Goal: Transaction & Acquisition: Register for event/course

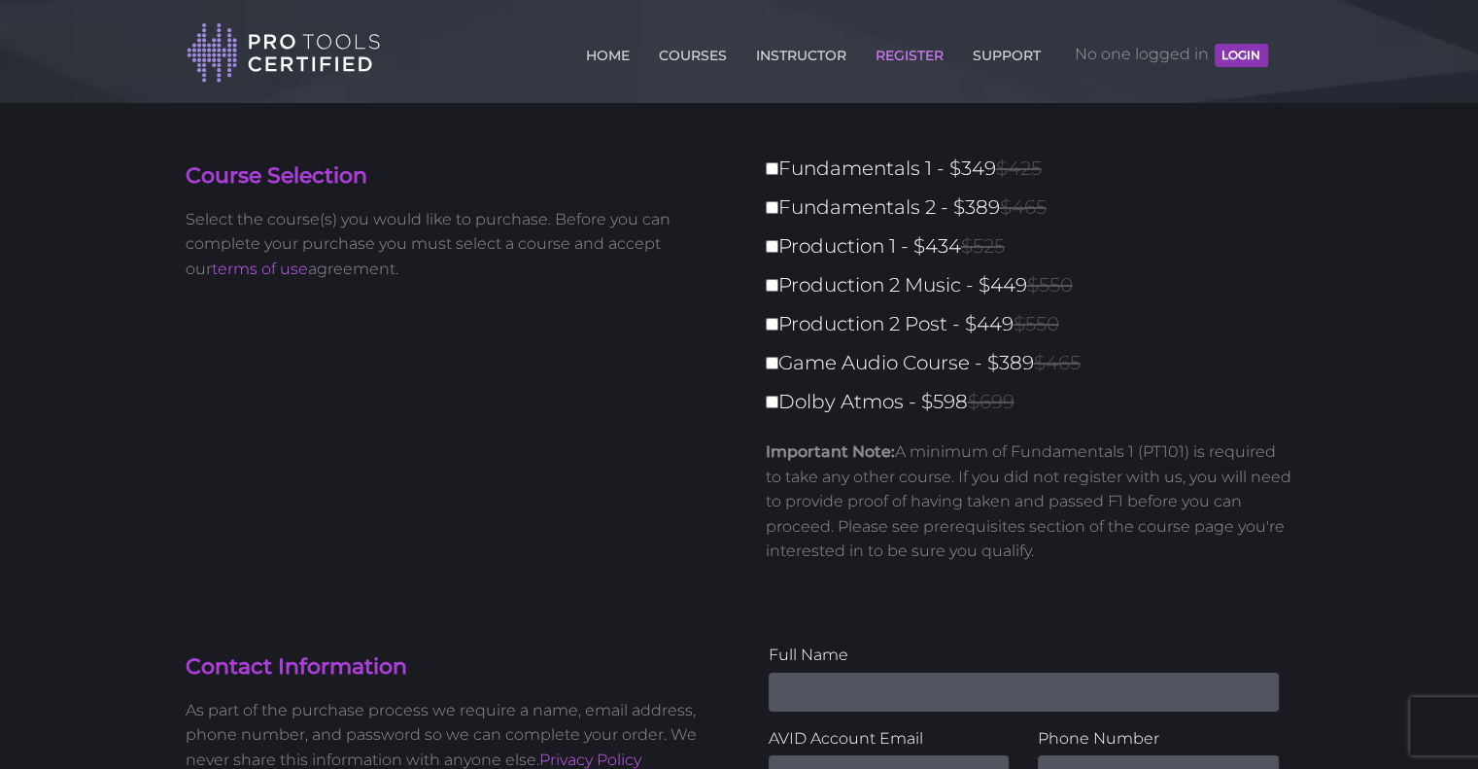
click at [948, 395] on label "Dolby Atmos - $598 $699" at bounding box center [1035, 402] width 539 height 34
click at [778, 396] on input "Dolby Atmos - $598 $699" at bounding box center [772, 402] width 13 height 13
checkbox input "true"
type input "598"
click at [948, 395] on label "Dolby Atmos - $598 $699" at bounding box center [1035, 402] width 539 height 34
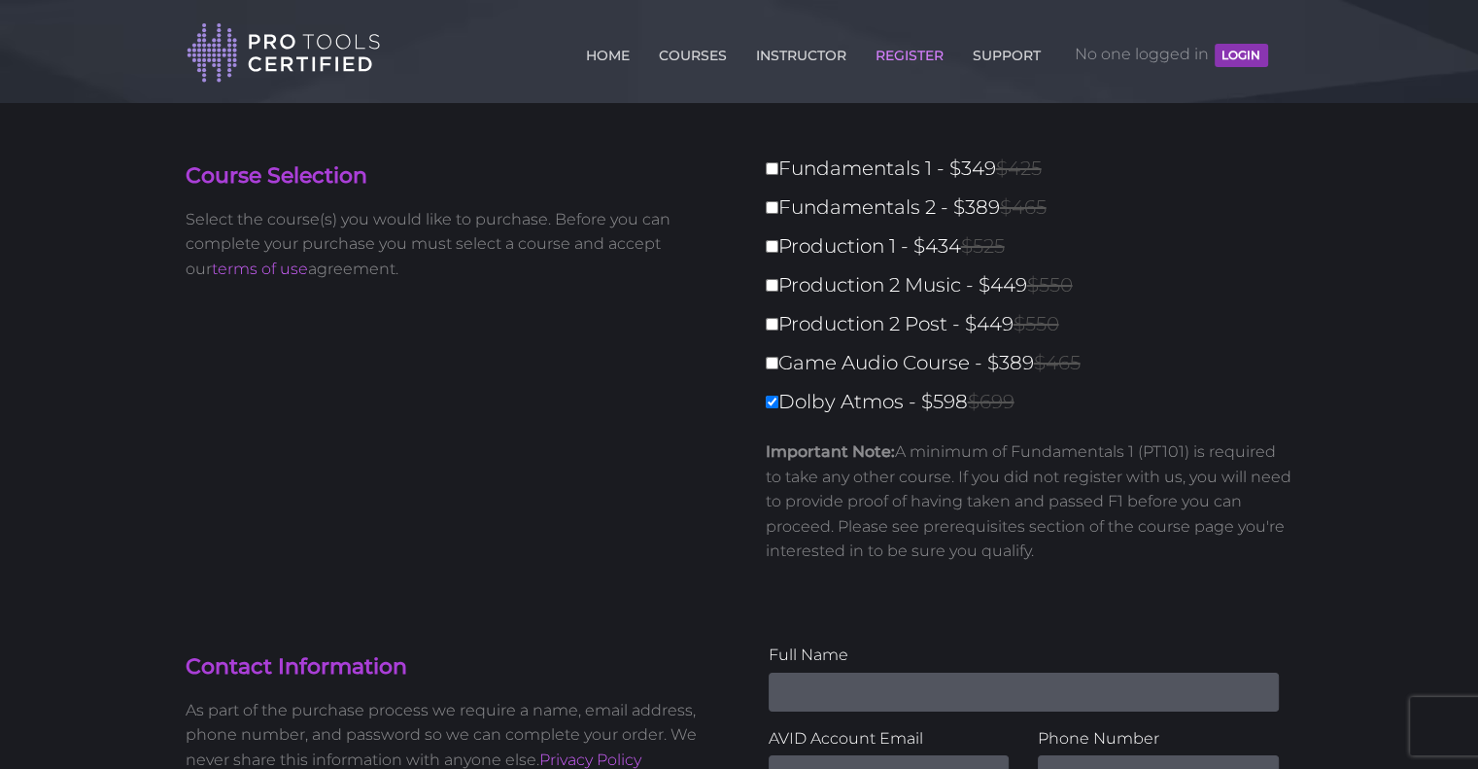
click at [778, 396] on input "Dolby Atmos - $598 $699" at bounding box center [772, 402] width 13 height 13
checkbox input "false"
type input "0"
click at [948, 395] on label "Dolby Atmos - $598 $699" at bounding box center [1035, 402] width 539 height 34
click at [778, 396] on input "Dolby Atmos - $598 $699" at bounding box center [772, 402] width 13 height 13
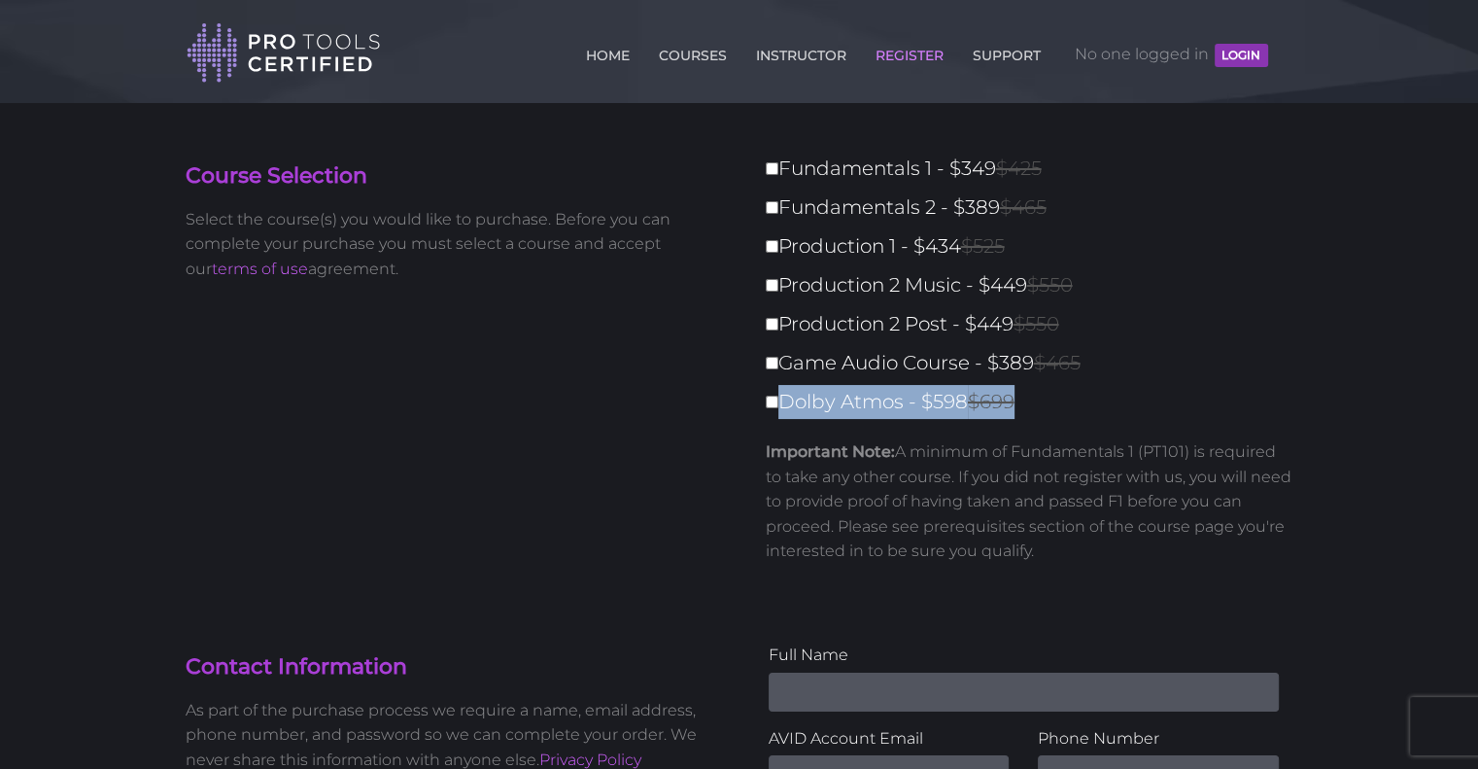
checkbox input "true"
type input "598"
click at [948, 395] on label "Dolby Atmos - $598 $699" at bounding box center [1035, 402] width 539 height 34
click at [778, 396] on input "Dolby Atmos - $598 $699" at bounding box center [772, 402] width 13 height 13
checkbox input "false"
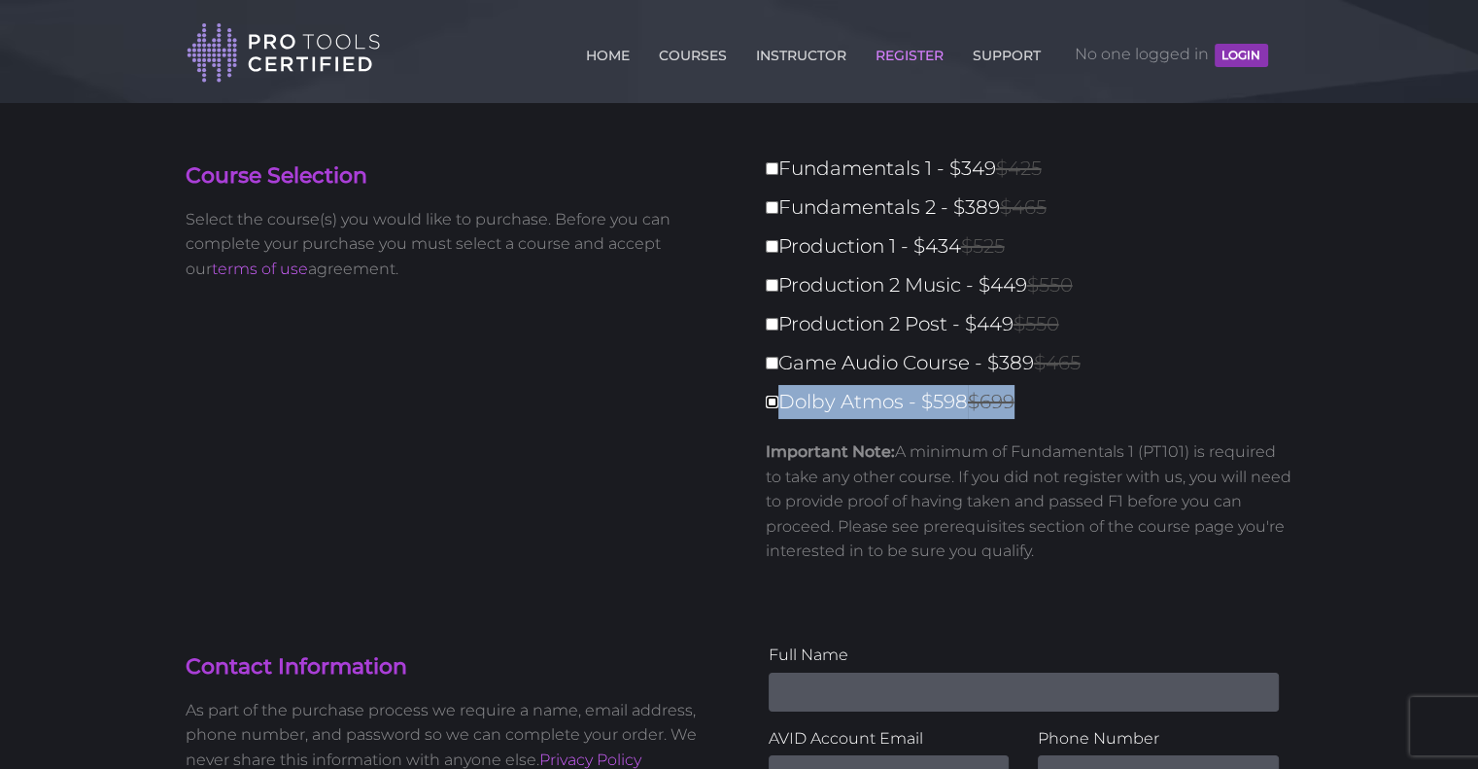
type input "0"
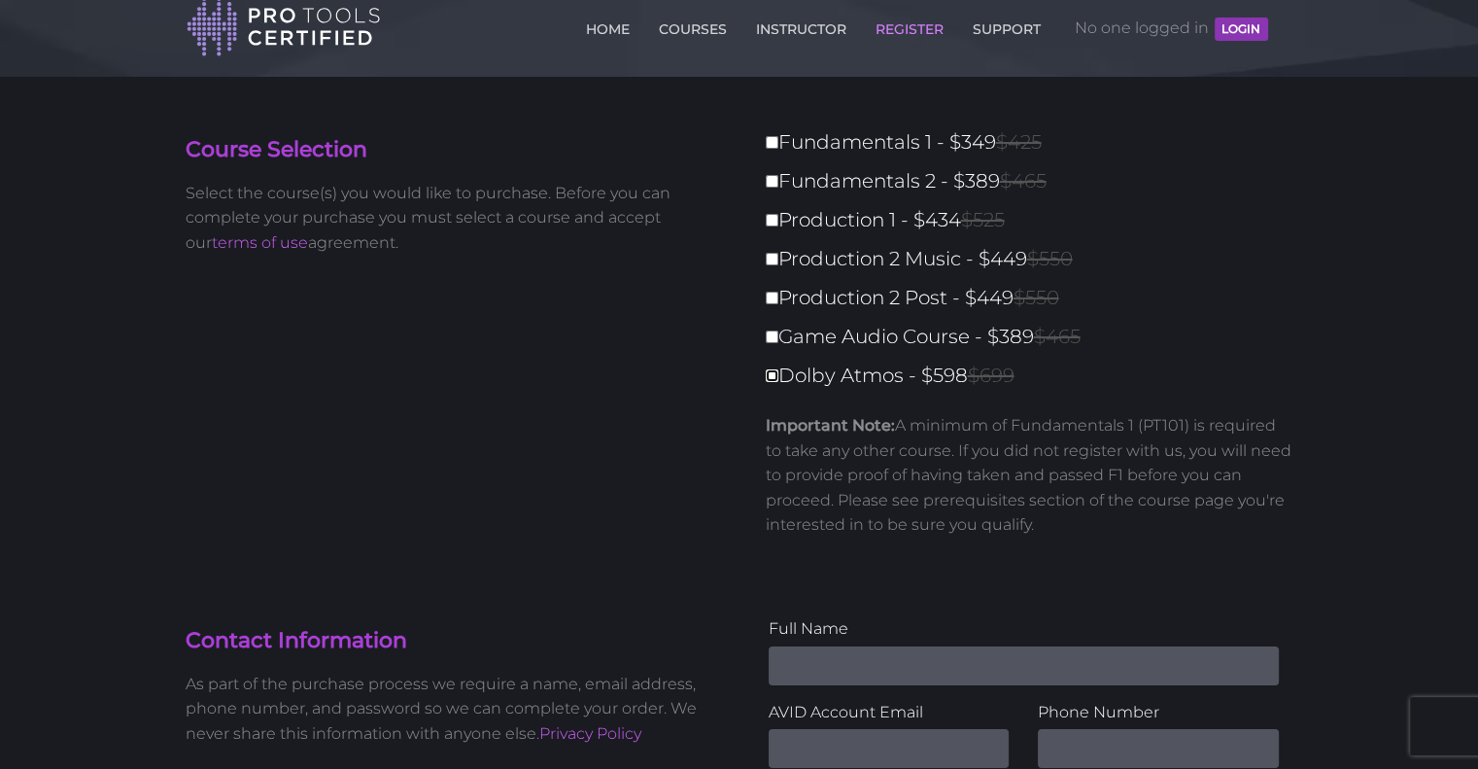
scroll to position [18, 0]
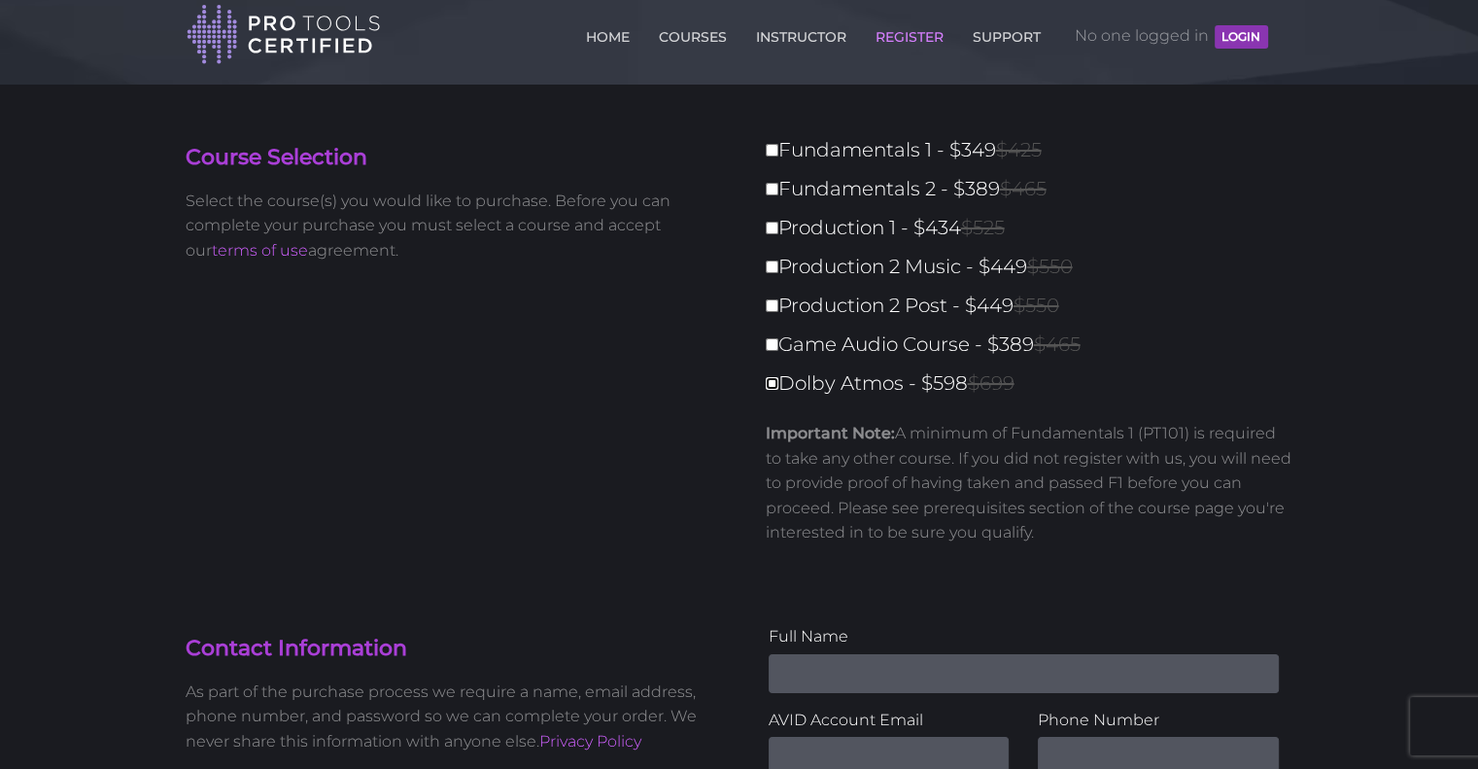
click at [775, 384] on input "Dolby Atmos - $598 $699" at bounding box center [772, 383] width 13 height 13
checkbox input "true"
type input "598"
click at [777, 344] on input "Game Audio Course - $389 $465" at bounding box center [772, 344] width 13 height 13
checkbox input "true"
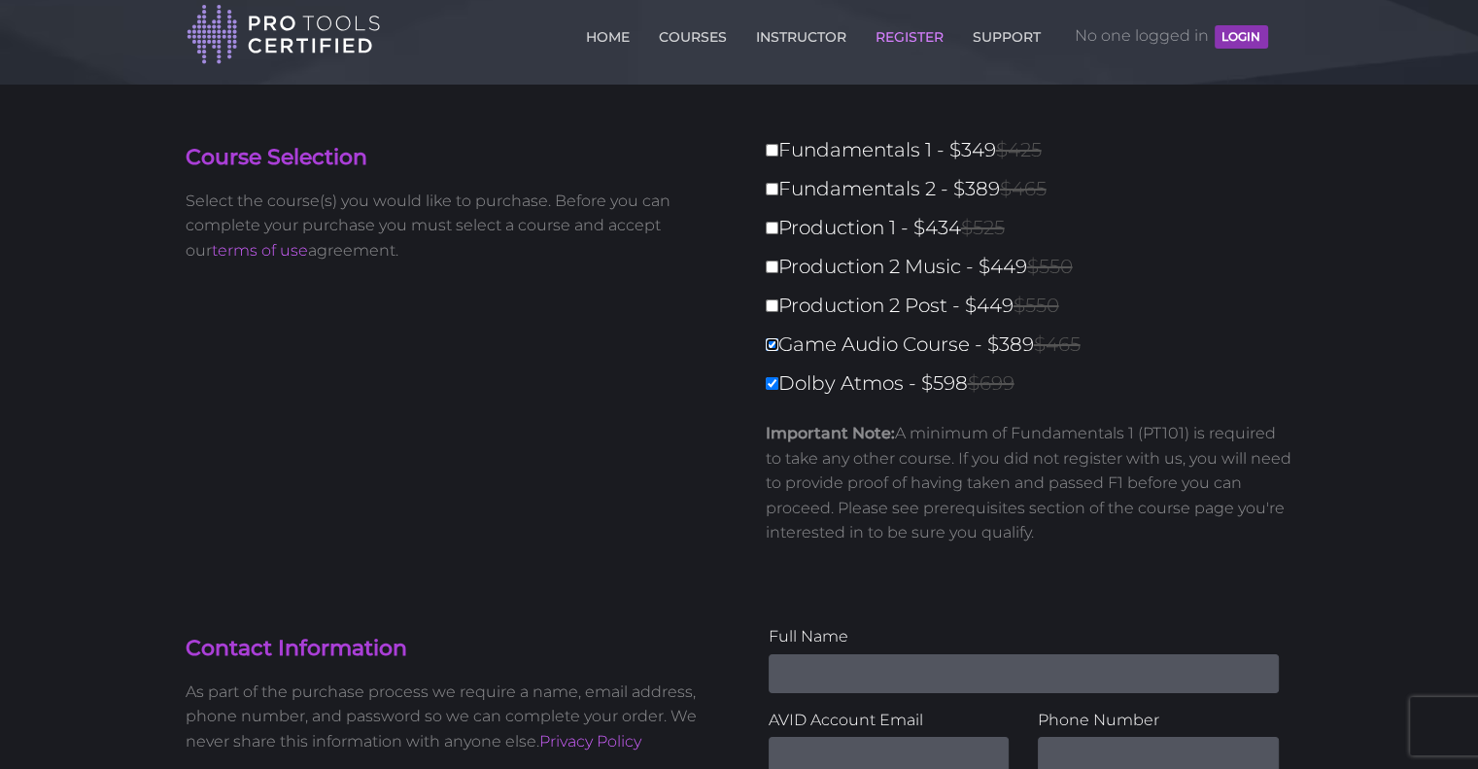
type input "987"
click at [774, 294] on label "Production 2 Post - $449 $550" at bounding box center [1035, 306] width 539 height 34
click at [774, 299] on input "Production 2 Post - $449 $550" at bounding box center [772, 305] width 13 height 13
checkbox input "true"
type input "1436"
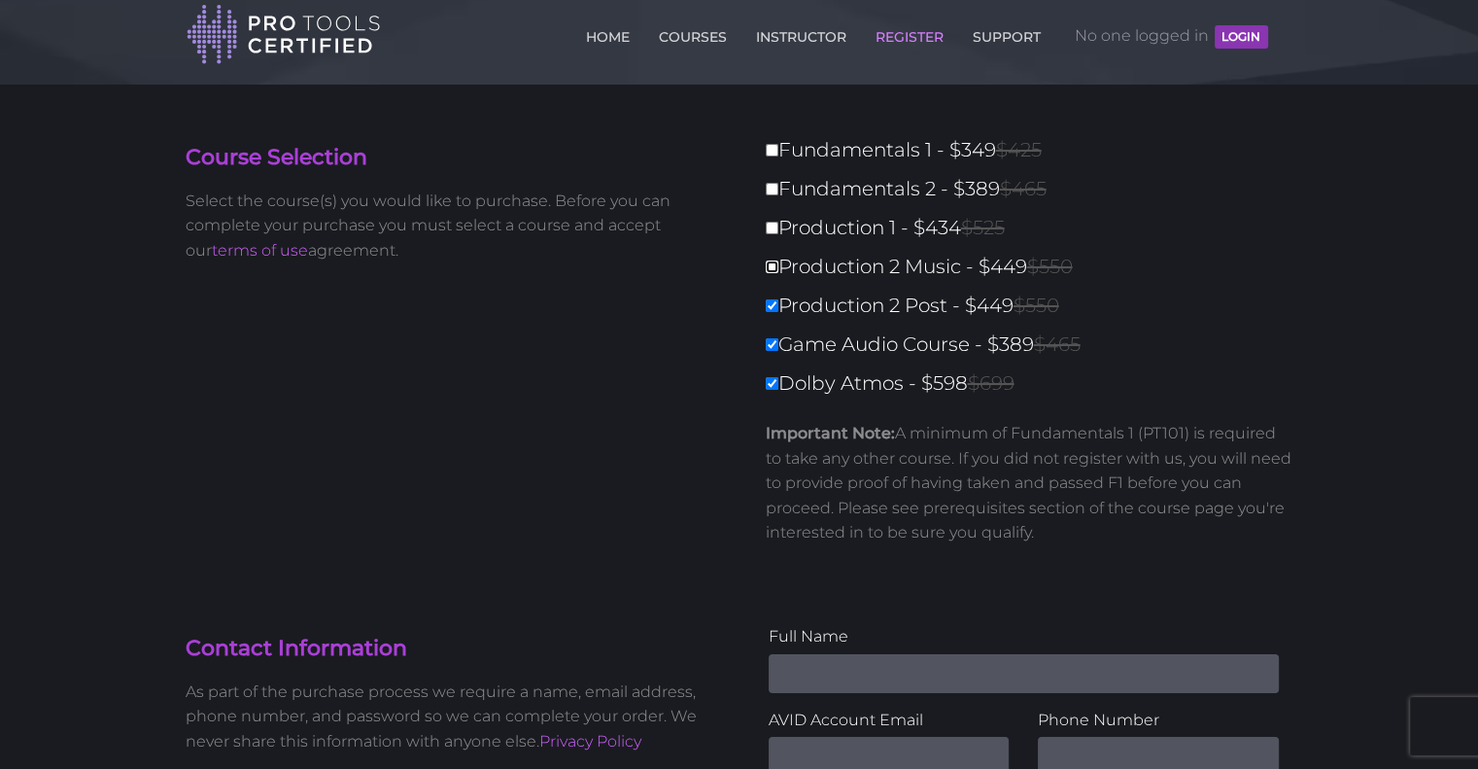
click at [775, 269] on input "Production 2 Music - $449 $550" at bounding box center [772, 266] width 13 height 13
checkbox input "true"
type input "1885"
click at [774, 220] on label "Production 1 - $434 $525" at bounding box center [1035, 228] width 539 height 34
click at [774, 222] on input "Production 1 - $434 $525" at bounding box center [772, 228] width 13 height 13
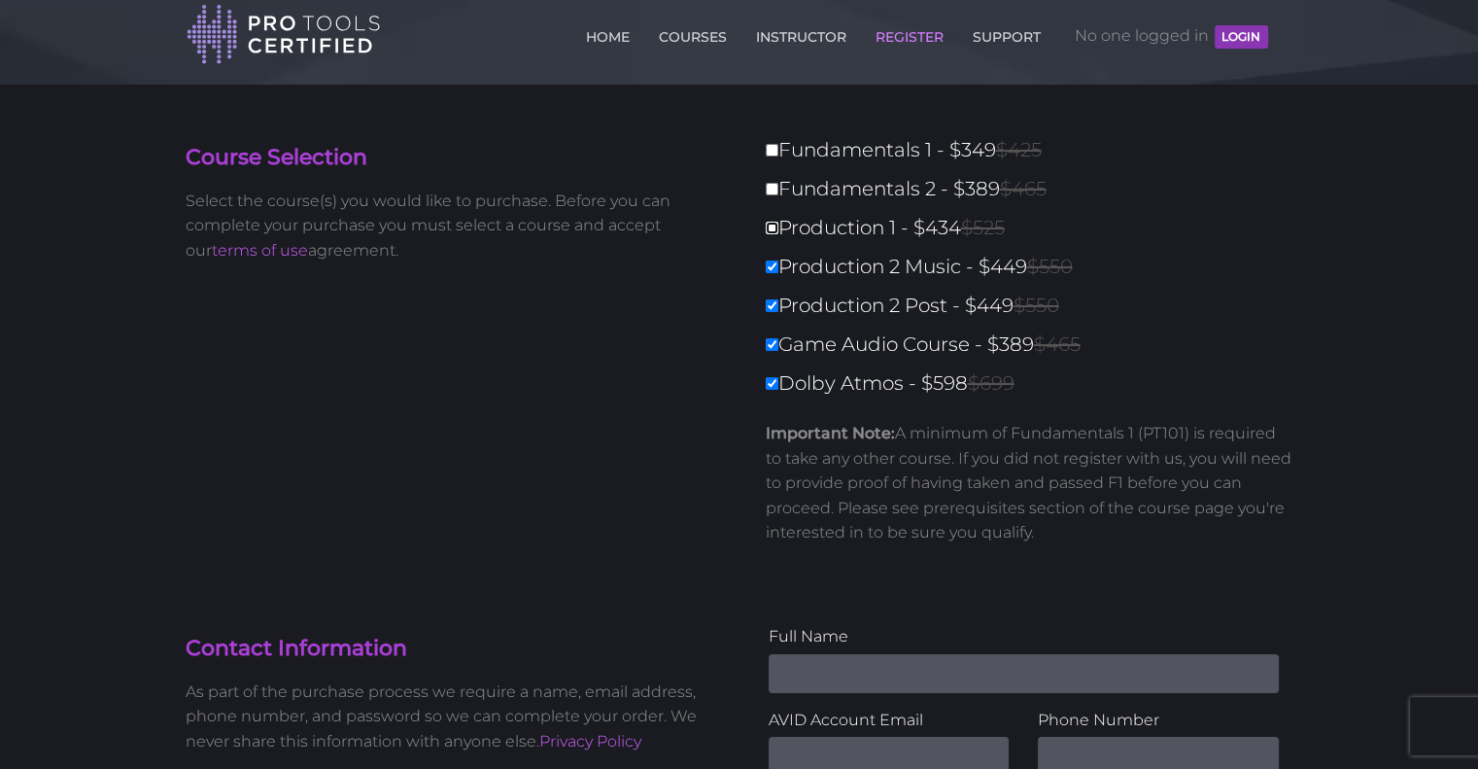
checkbox input "true"
type input "2319"
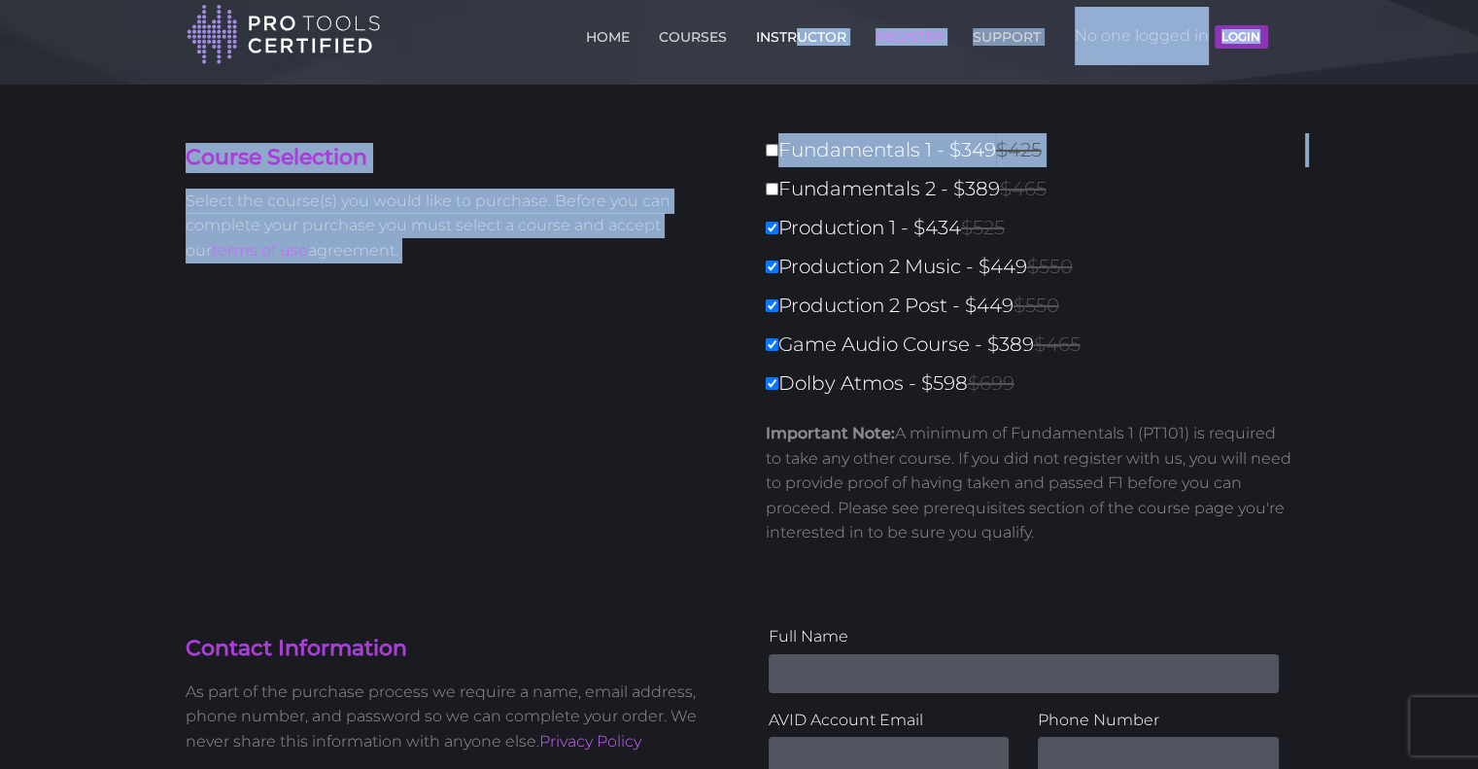
drag, startPoint x: 774, startPoint y: 194, endPoint x: 789, endPoint y: 39, distance: 156.3
click at [789, 39] on link "INSTRUCTOR" at bounding box center [801, 32] width 100 height 31
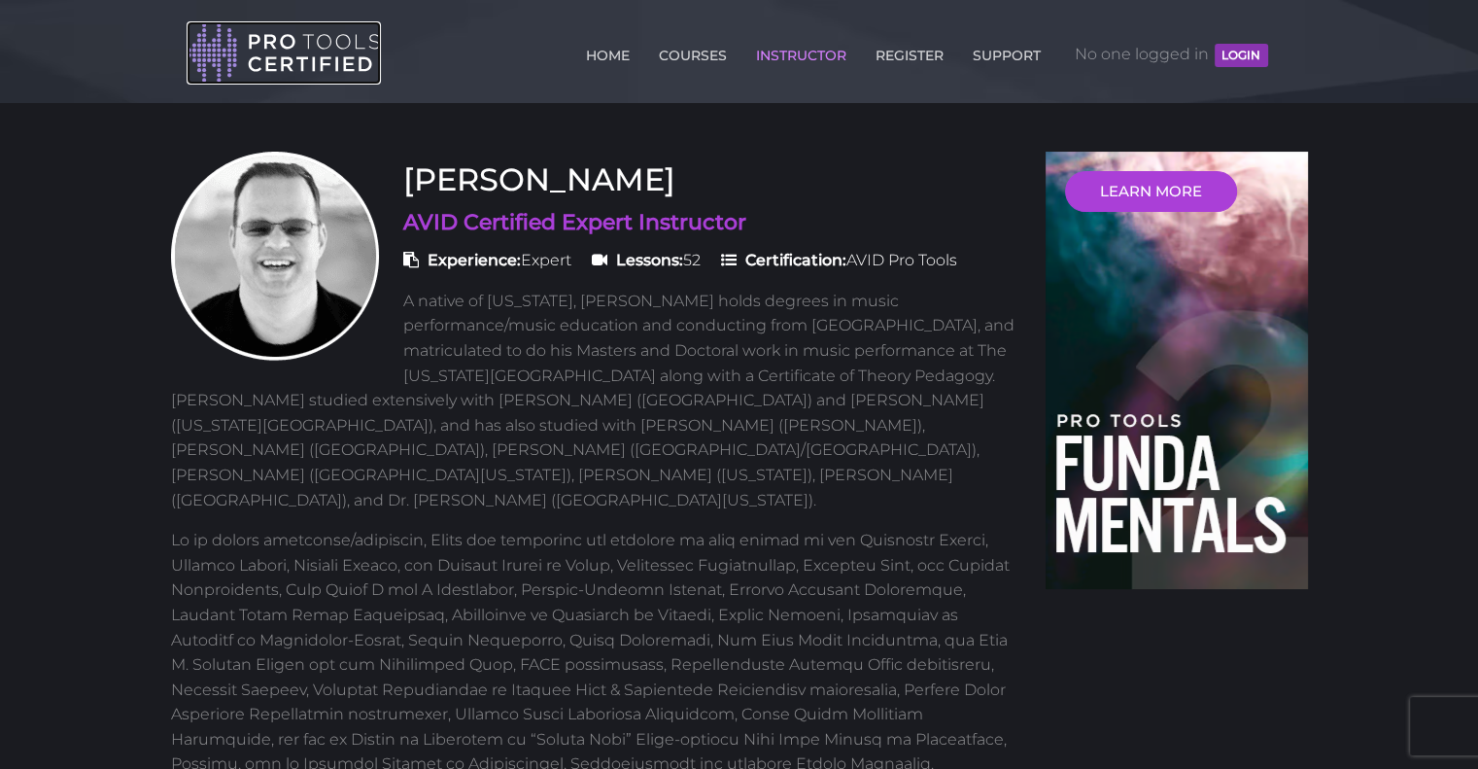
click at [254, 50] on img at bounding box center [284, 52] width 194 height 63
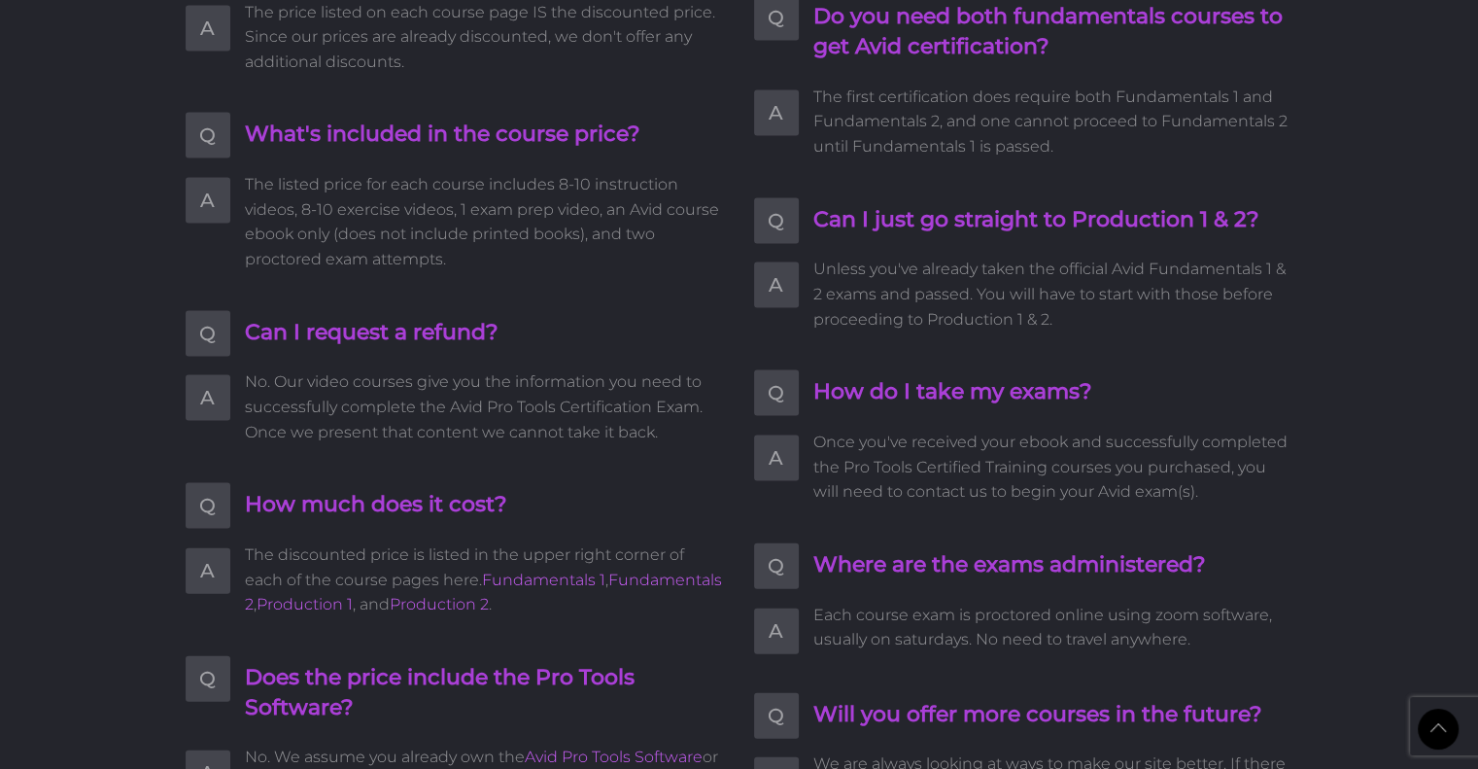
scroll to position [5079, 0]
